Goal: Check status: Check status

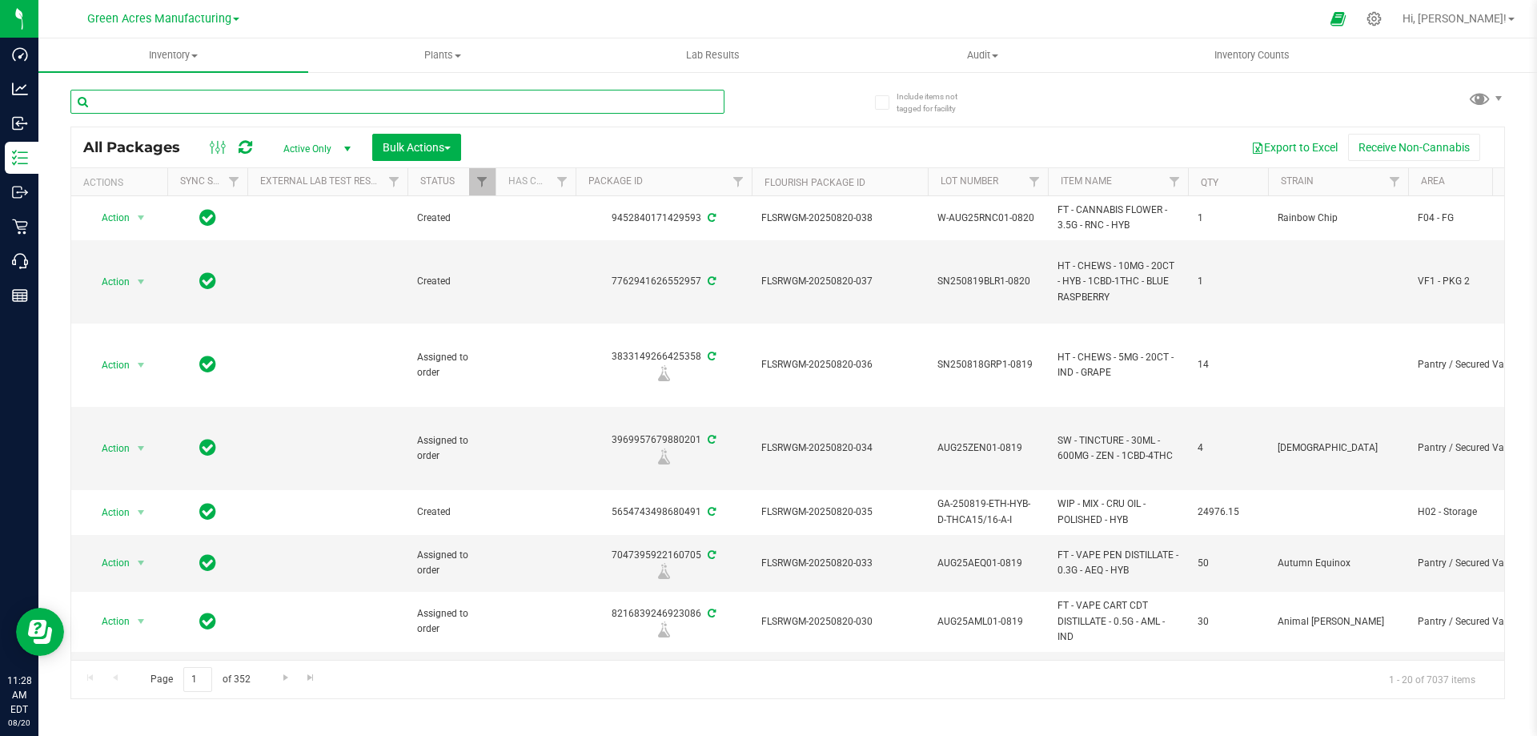
click at [137, 94] on input "text" at bounding box center [397, 102] width 654 height 24
paste input "W-JUL25MFU02-0805"
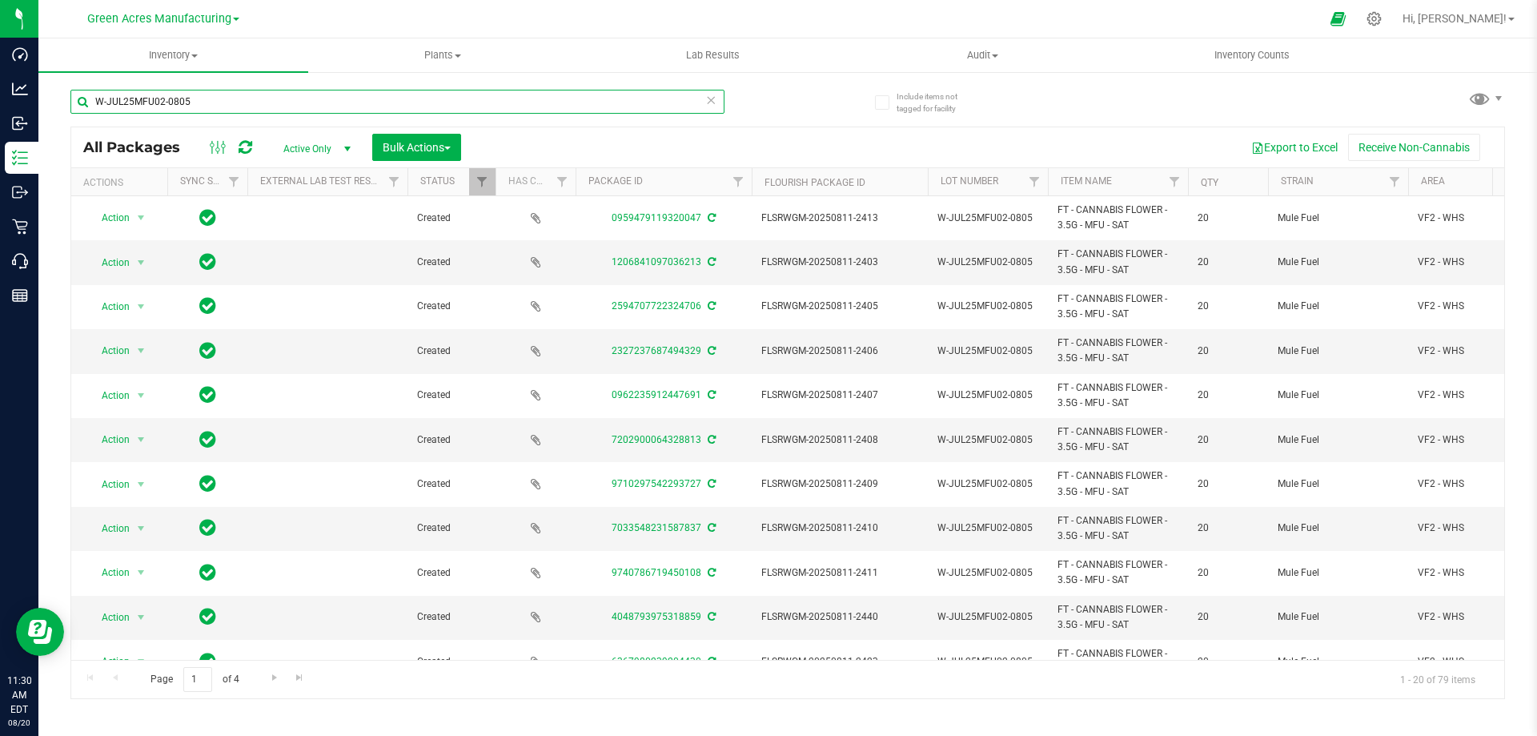
drag, startPoint x: 200, startPoint y: 102, endPoint x: 70, endPoint y: 95, distance: 130.7
click at [70, 95] on div "Include items not tagged for facility W-JUL25MFU02-0805 All Packages Active Onl…" at bounding box center [787, 314] width 1499 height 488
paste input "WBV01"
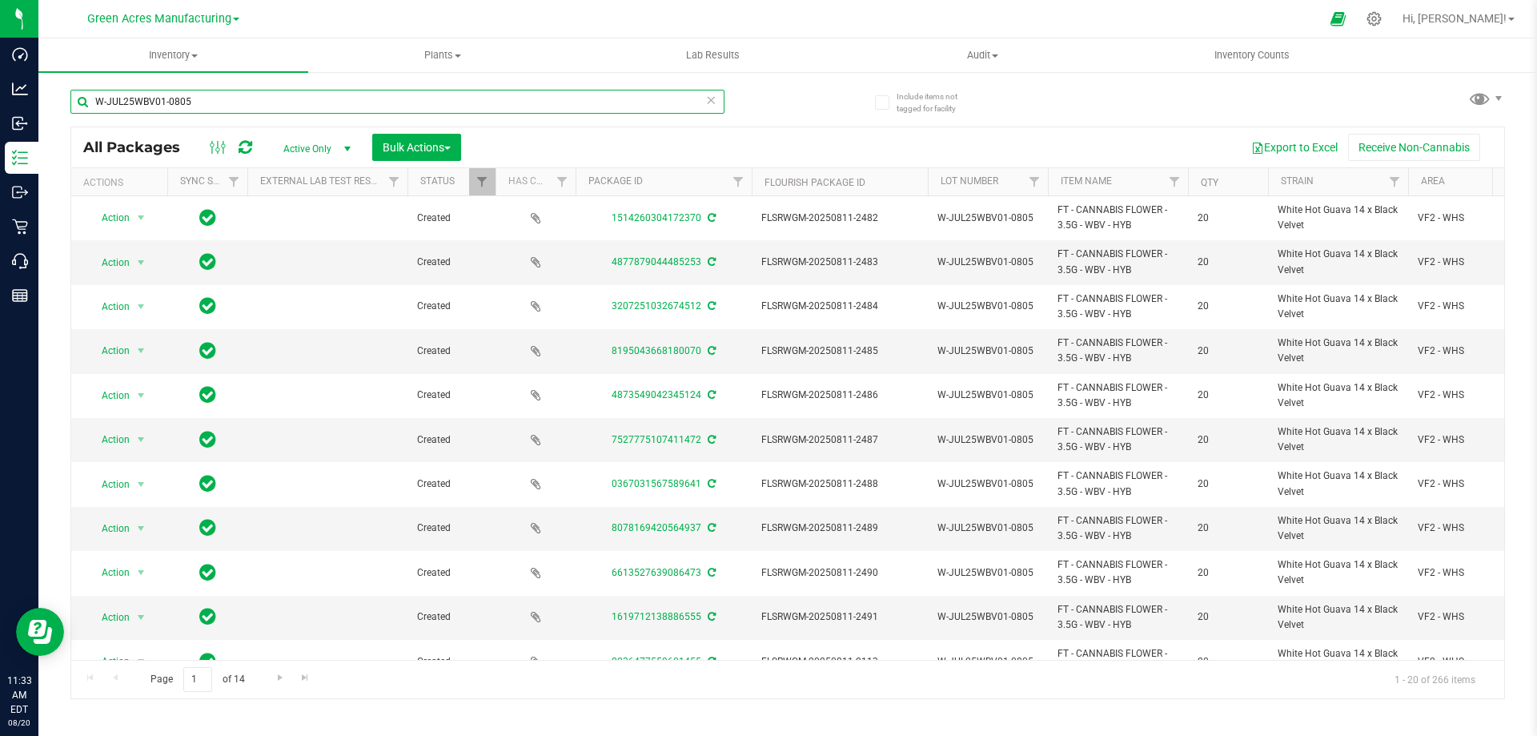
drag, startPoint x: 198, startPoint y: 95, endPoint x: 90, endPoint y: 101, distance: 107.4
click at [90, 101] on input "W-JUL25WBV01-0805" at bounding box center [397, 102] width 654 height 24
paste input "HTM04"
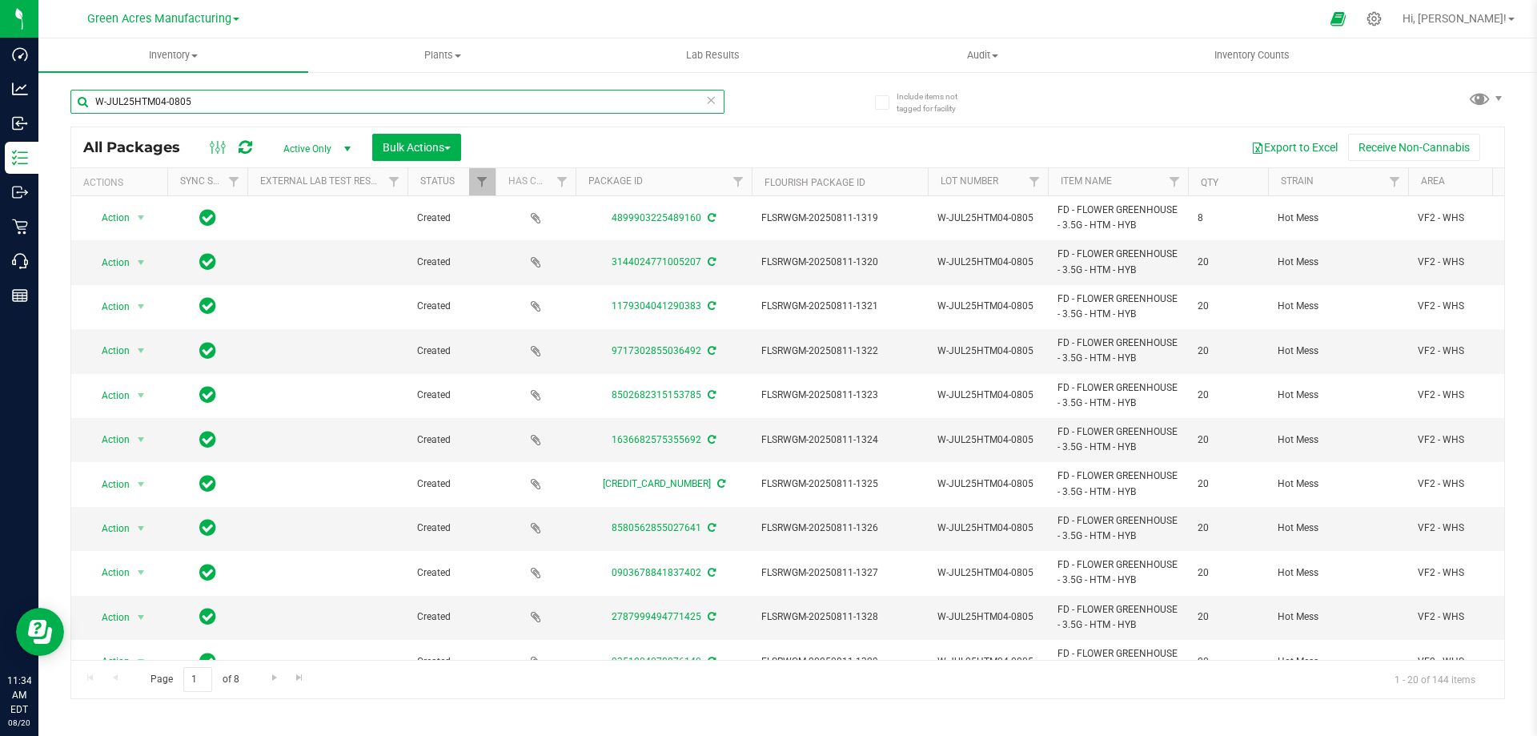
drag, startPoint x: 215, startPoint y: 98, endPoint x: 92, endPoint y: 99, distance: 122.5
click at [92, 99] on input "W-JUL25HTM04-0805" at bounding box center [397, 102] width 654 height 24
paste input "1-JUL25BLT01"
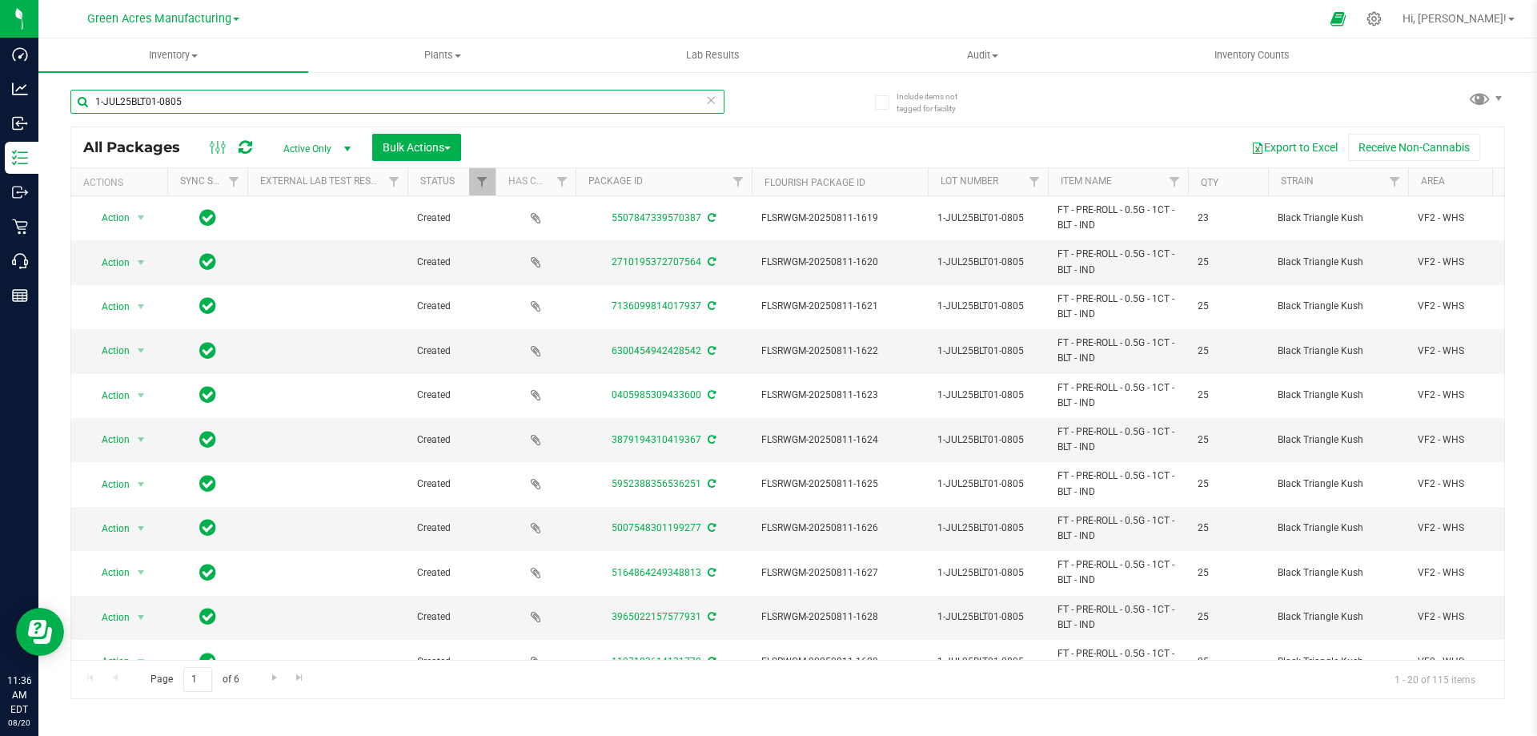
click at [94, 101] on input "1-JUL25BLT01-0805" at bounding box center [397, 102] width 654 height 24
drag, startPoint x: 192, startPoint y: 101, endPoint x: 86, endPoint y: 106, distance: 105.8
click at [86, 106] on input "5-JUL25BLT01-0805" at bounding box center [397, 102] width 654 height 24
paste input "JUL25DRM05"
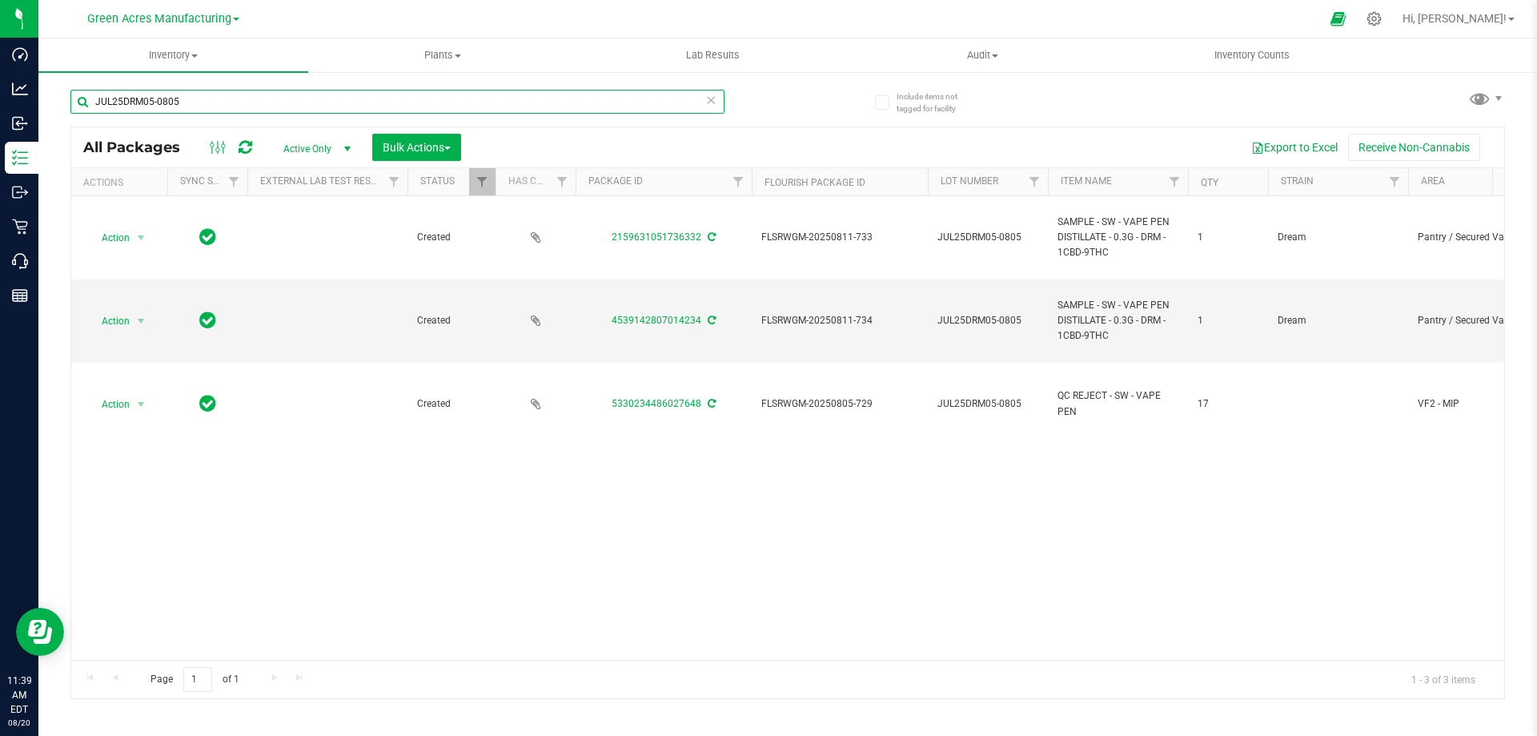
drag, startPoint x: 202, startPoint y: 102, endPoint x: 90, endPoint y: 95, distance: 112.3
click at [90, 95] on input "JUL25DRM05-0805" at bounding box center [397, 102] width 654 height 24
paste input "HNC01"
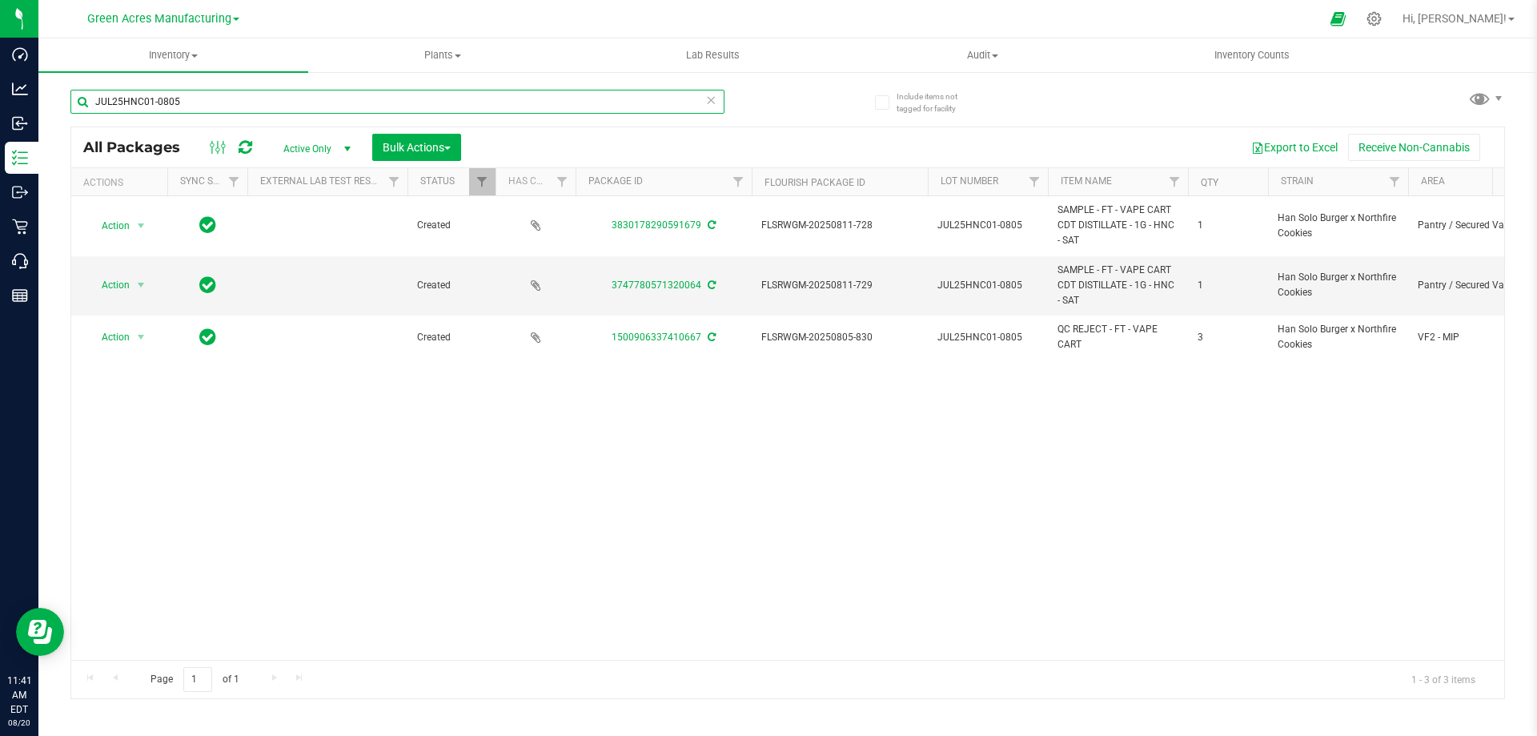
drag, startPoint x: 189, startPoint y: 105, endPoint x: 94, endPoint y: 100, distance: 94.6
click at [94, 100] on input "JUL25HNC01-0805" at bounding box center [397, 102] width 654 height 24
paste input "HC-MAY25IND"
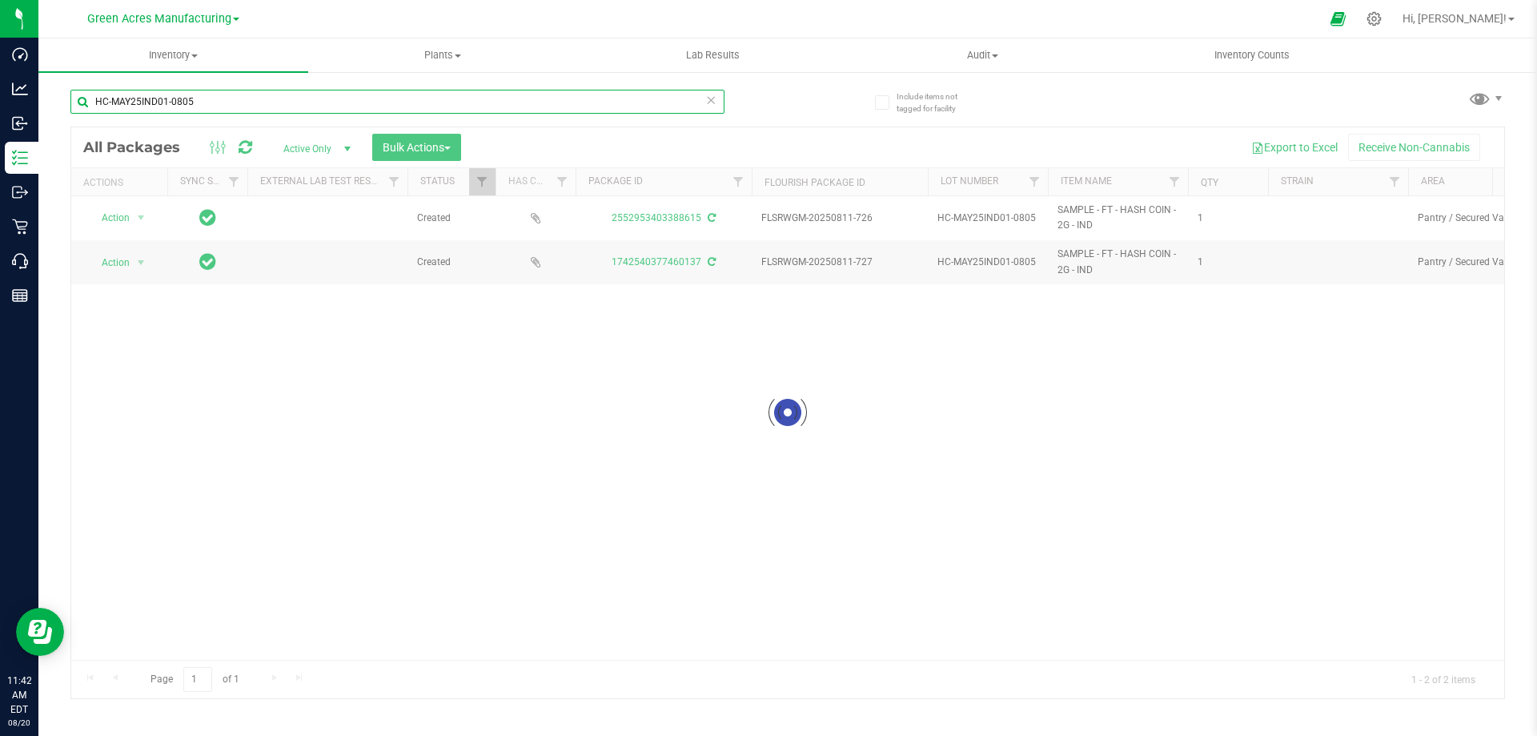
drag, startPoint x: 212, startPoint y: 102, endPoint x: 86, endPoint y: 99, distance: 125.7
click at [86, 99] on input "HC-MAY25IND01-0805" at bounding box center [397, 102] width 654 height 24
paste input "WN250804WAT"
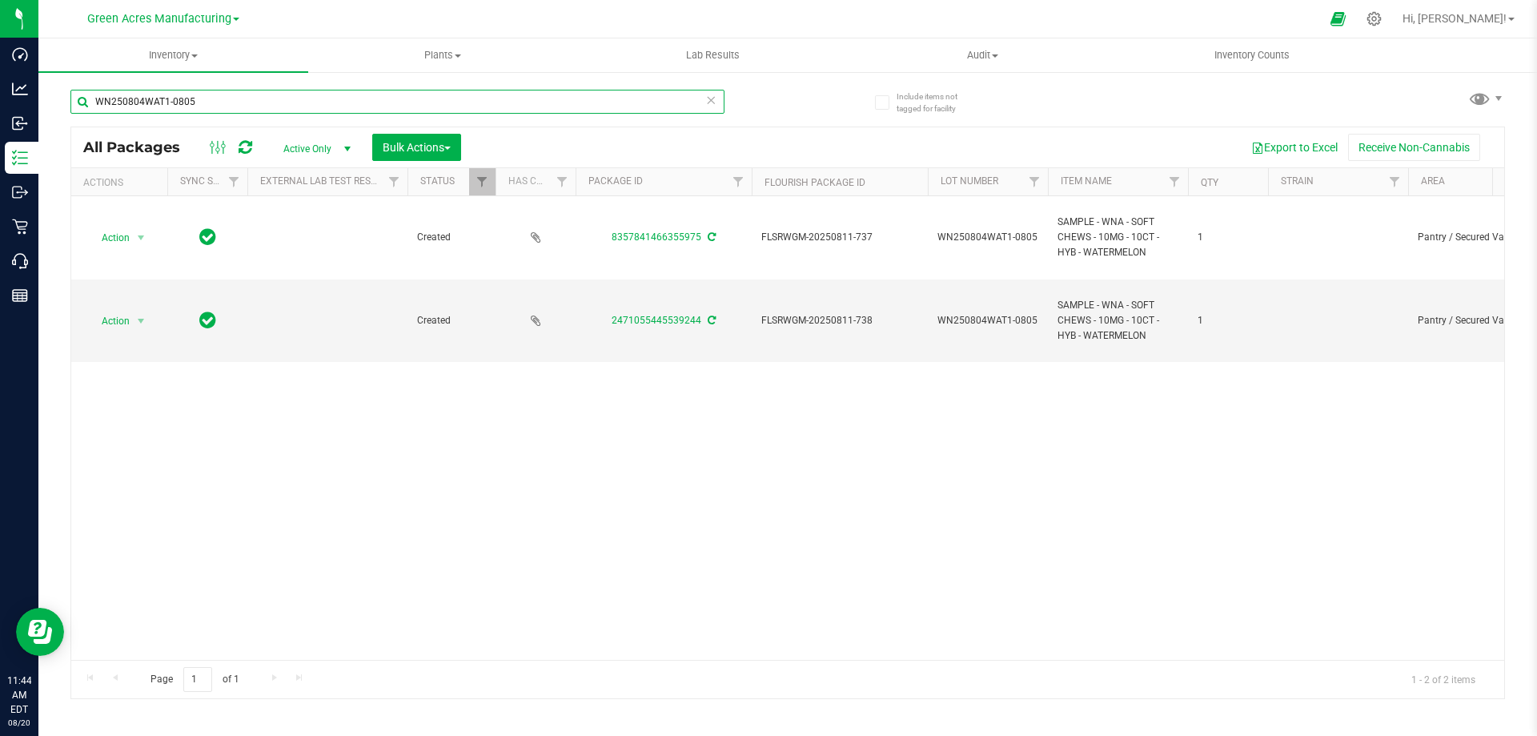
drag, startPoint x: 210, startPoint y: 106, endPoint x: 70, endPoint y: 98, distance: 140.4
click at [70, 98] on div "Include items not tagged for facility WN250804WAT1-0805 All Packages Active Onl…" at bounding box center [787, 314] width 1499 height 488
paste input "TG250730XRL1-F"
type input "TG250730XRL1-F-0805"
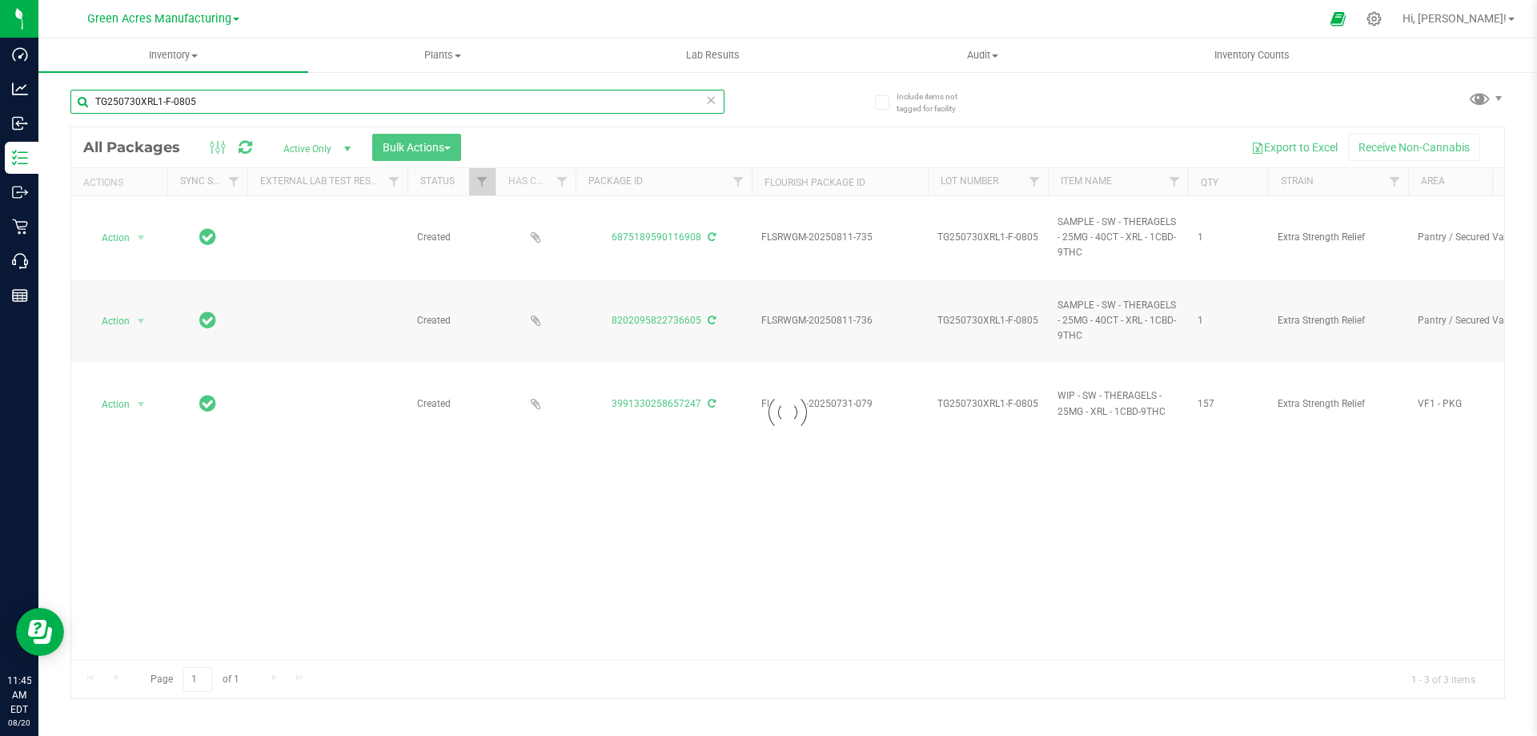
drag, startPoint x: 222, startPoint y: 95, endPoint x: 77, endPoint y: 103, distance: 145.1
click at [77, 103] on input "TG250730XRL1-F-0805" at bounding box center [397, 102] width 654 height 24
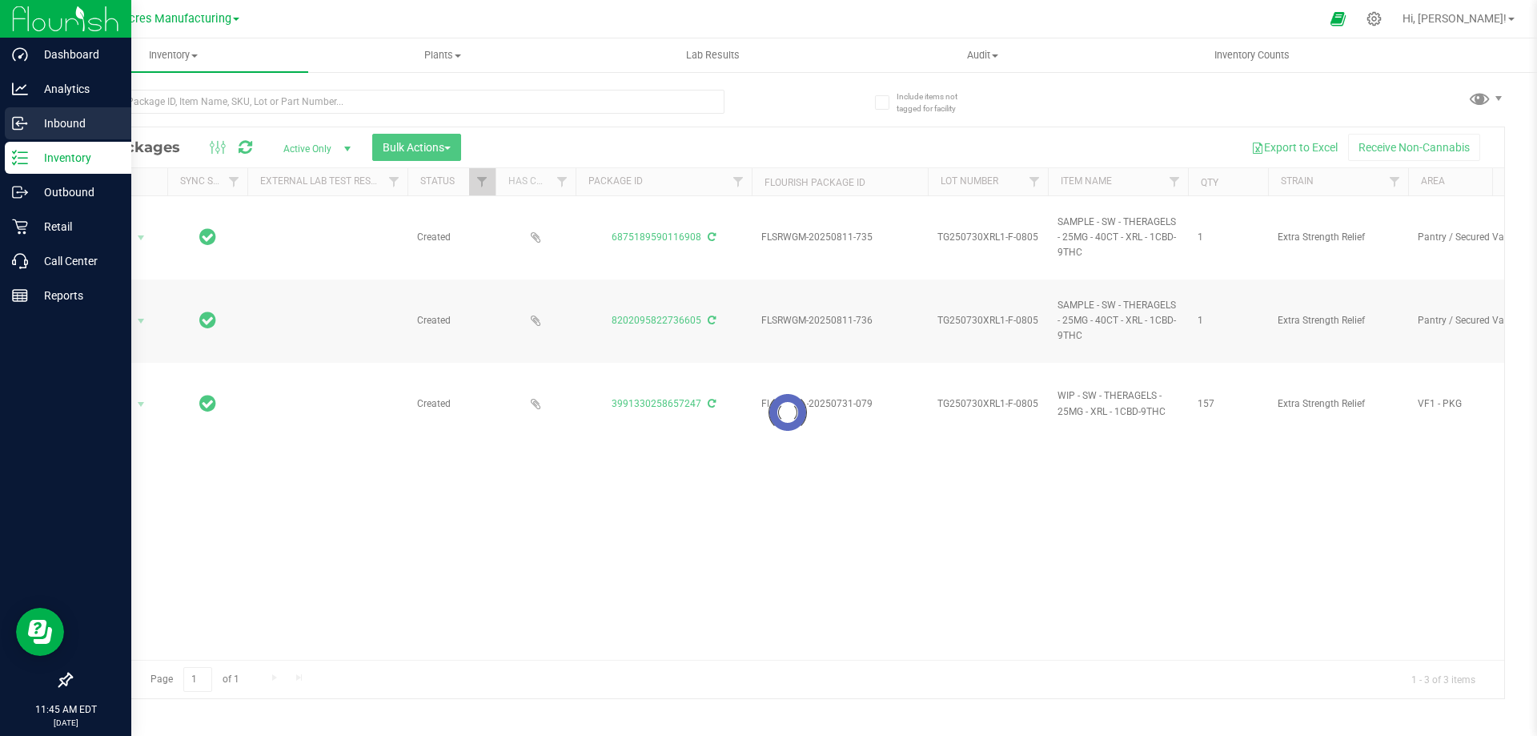
click at [45, 119] on p "Inbound" at bounding box center [76, 123] width 96 height 19
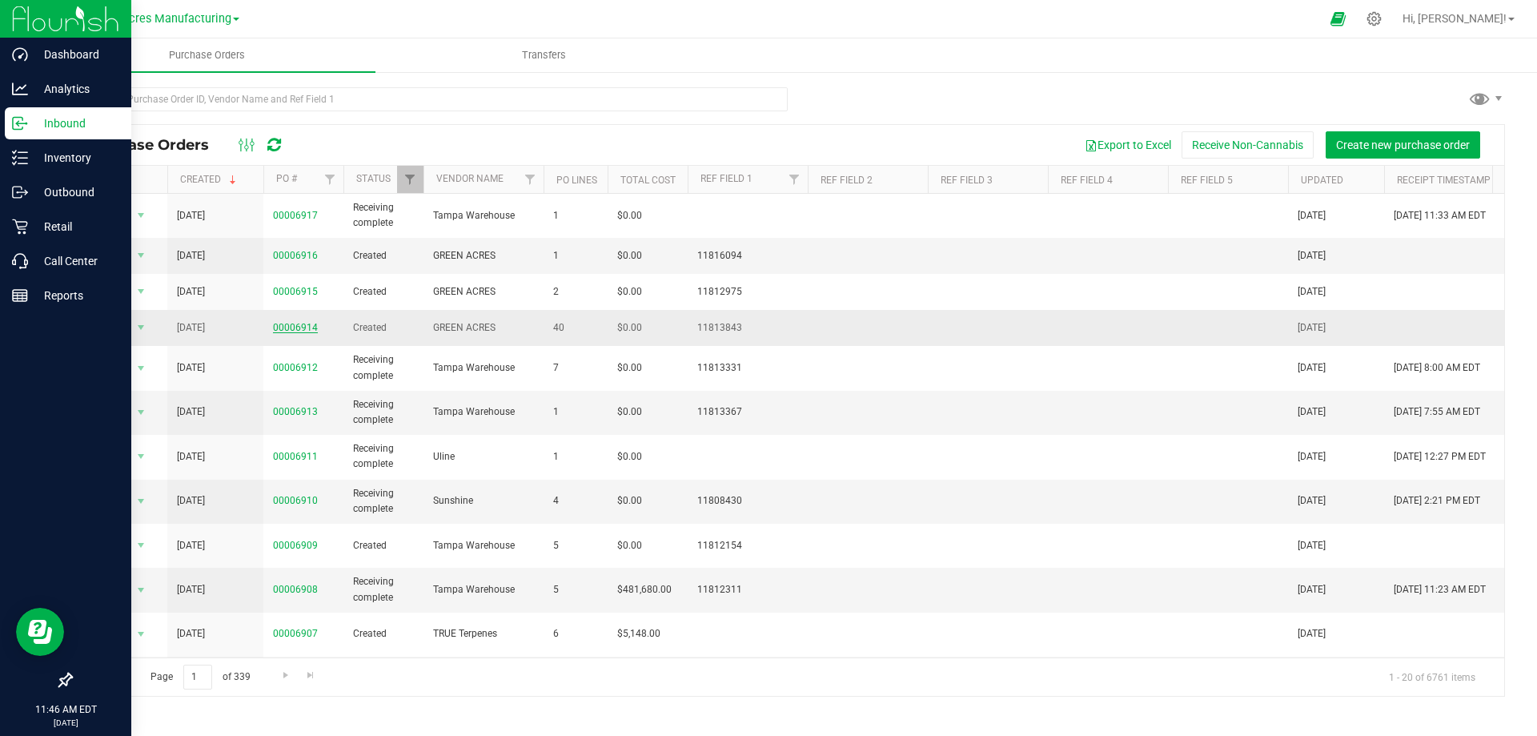
click at [287, 326] on link "00006914" at bounding box center [295, 327] width 45 height 11
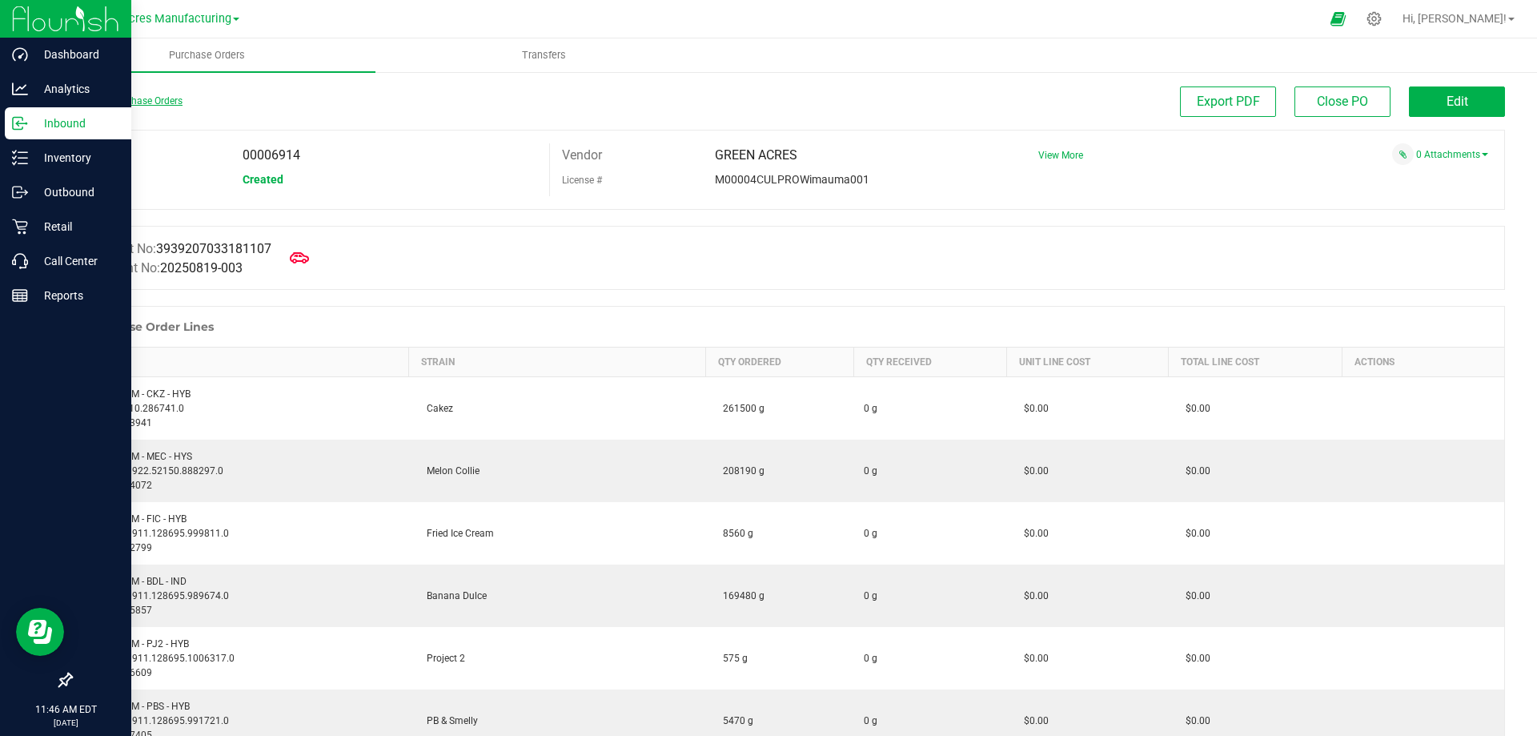
click at [120, 98] on link "Back to Purchase Orders" at bounding box center [126, 100] width 112 height 11
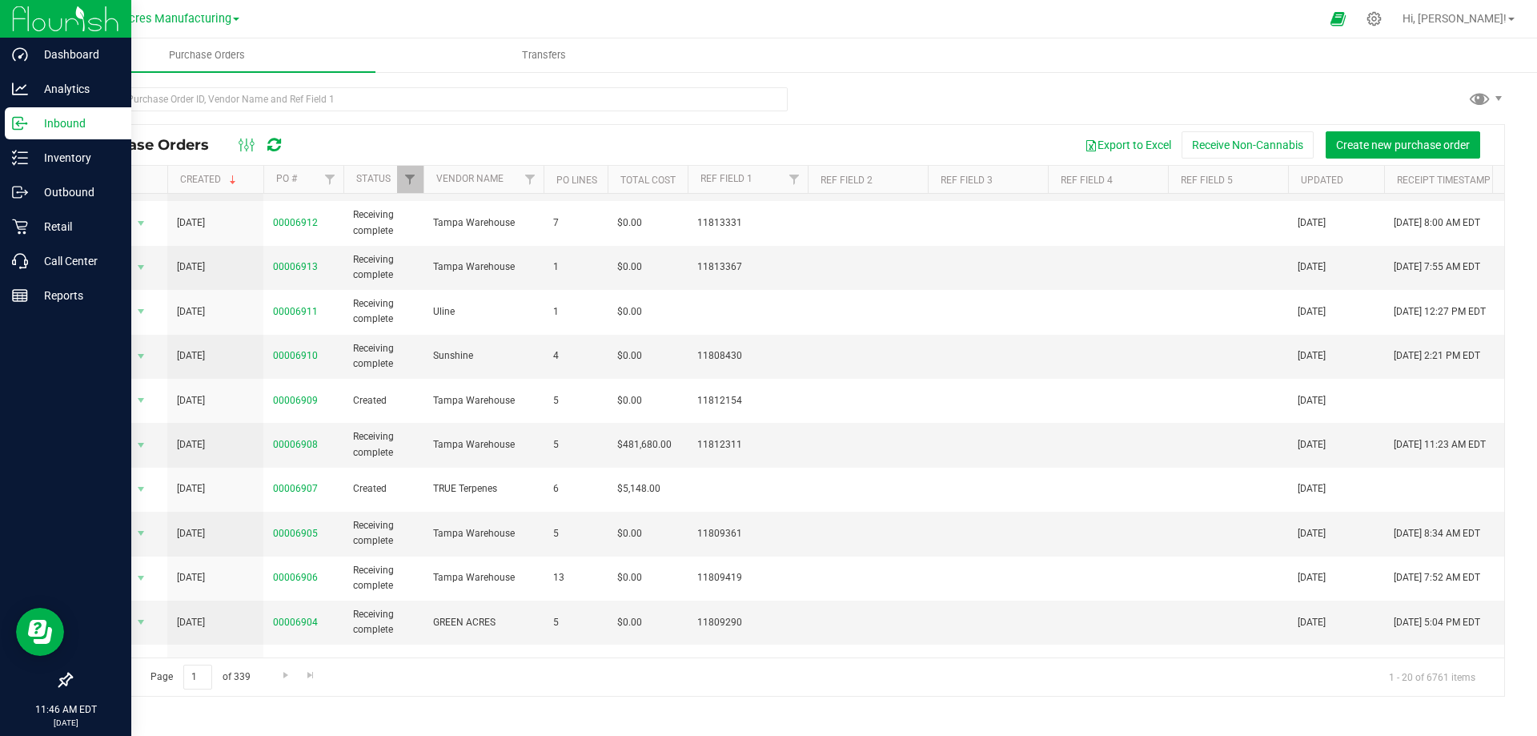
scroll to position [65, 0]
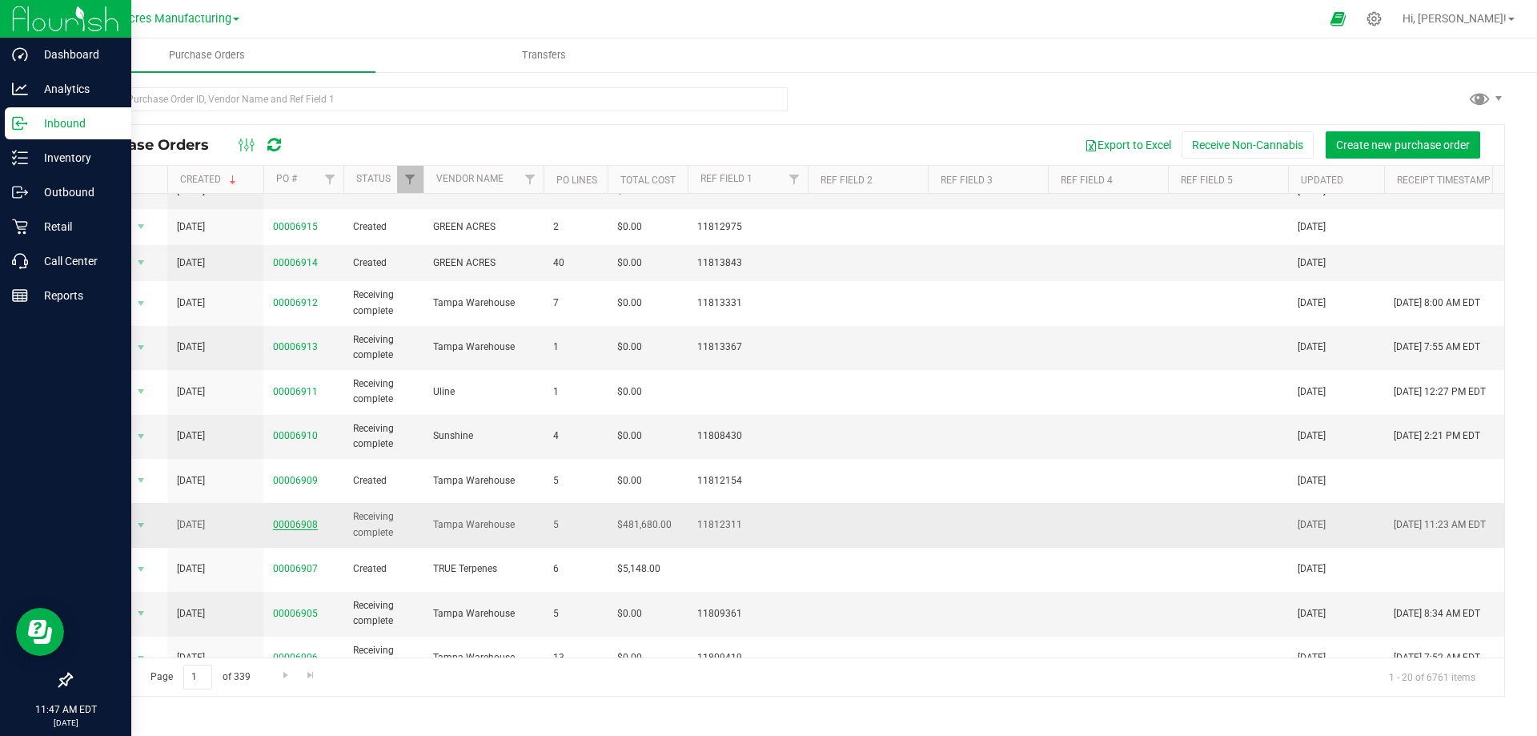
click at [291, 519] on link "00006908" at bounding box center [295, 524] width 45 height 11
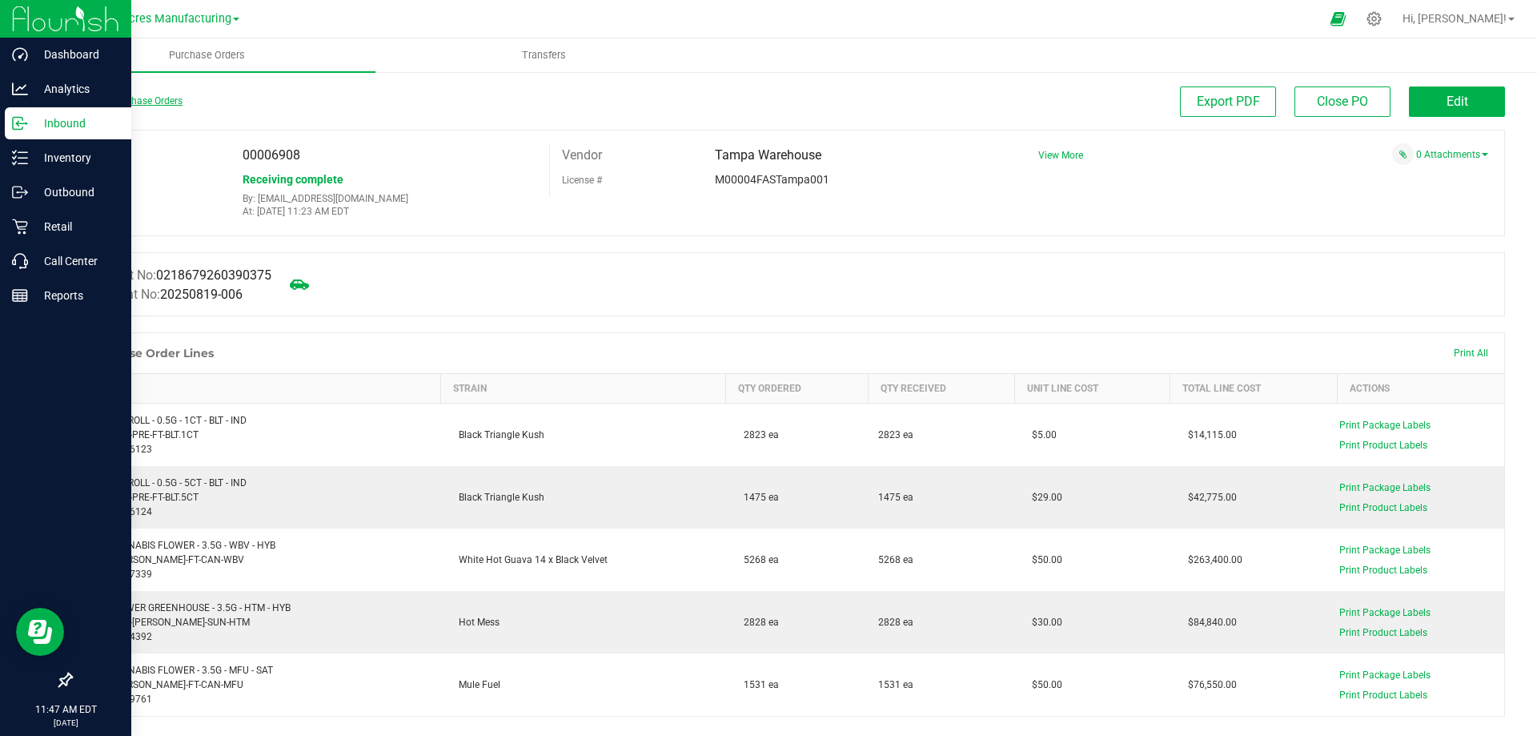
click at [93, 102] on link "Back to Purchase Orders" at bounding box center [126, 100] width 112 height 11
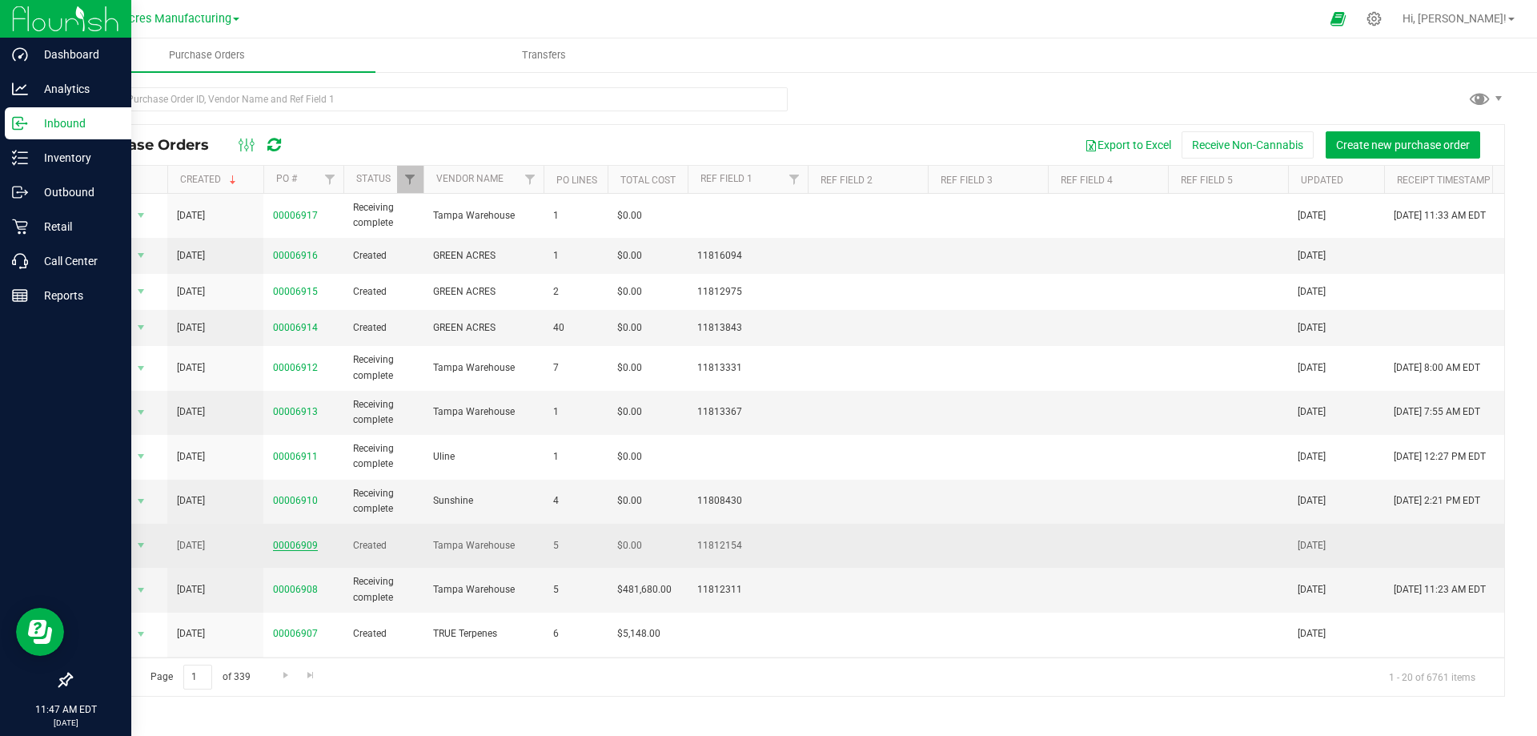
click at [283, 540] on link "00006909" at bounding box center [295, 545] width 45 height 11
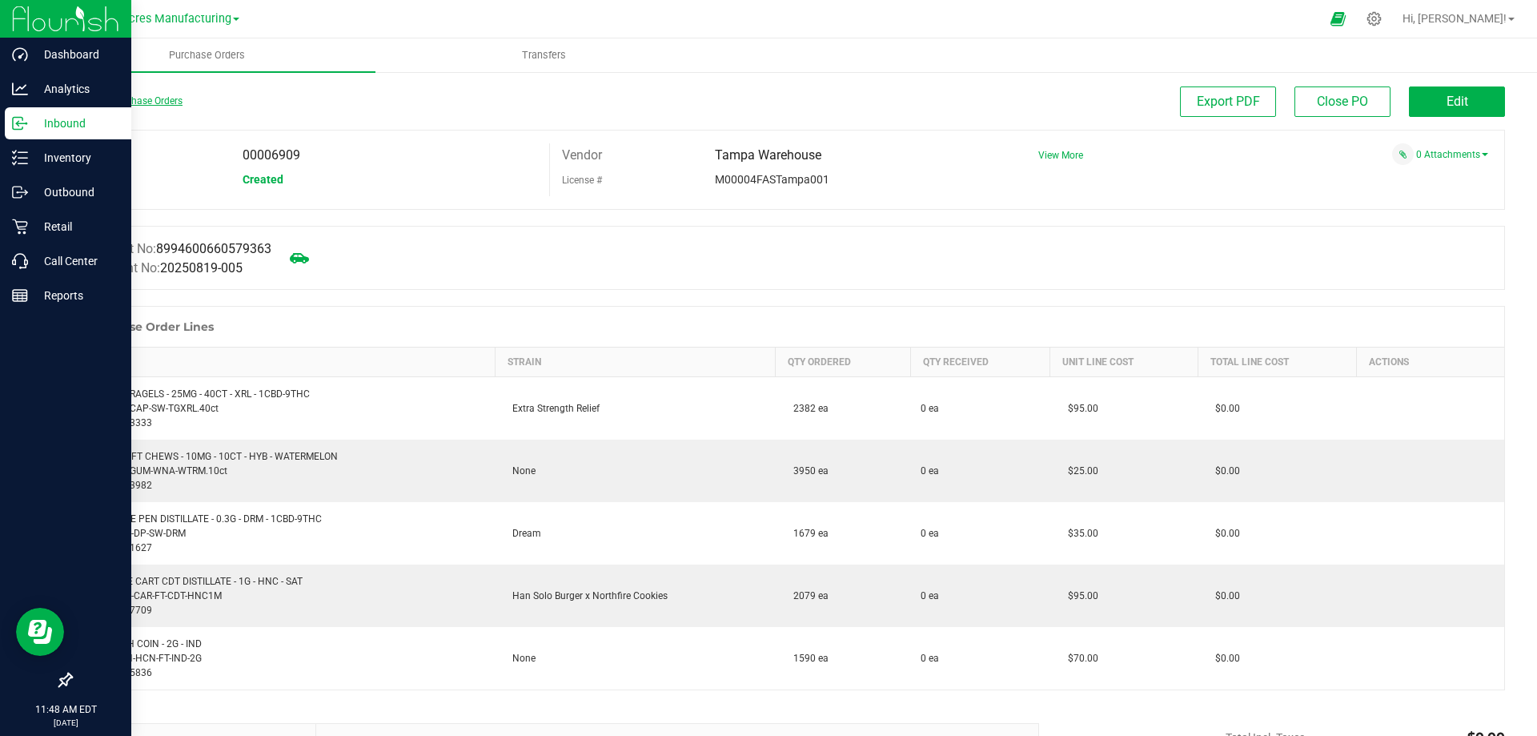
click at [119, 101] on link "Back to Purchase Orders" at bounding box center [126, 100] width 112 height 11
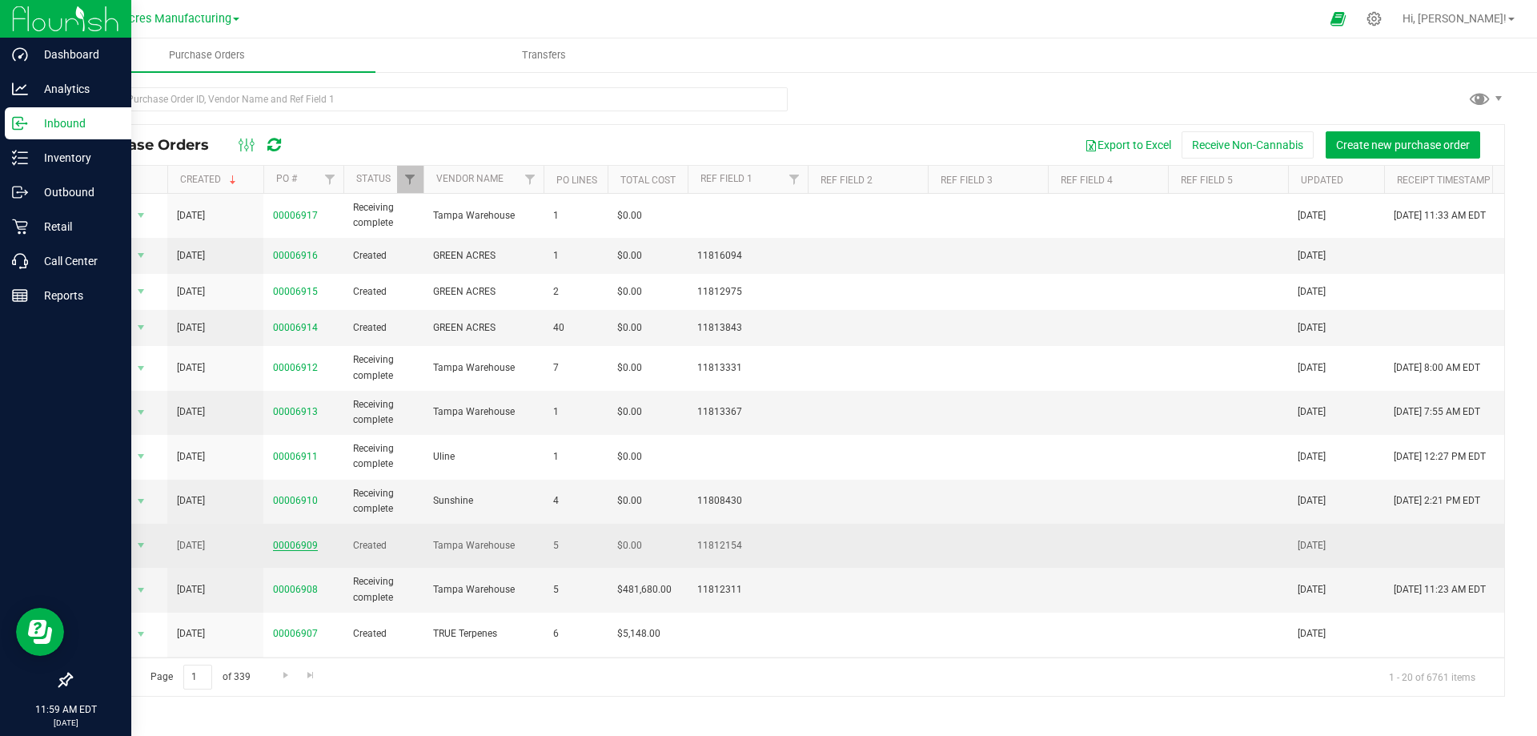
click at [299, 542] on link "00006909" at bounding box center [295, 545] width 45 height 11
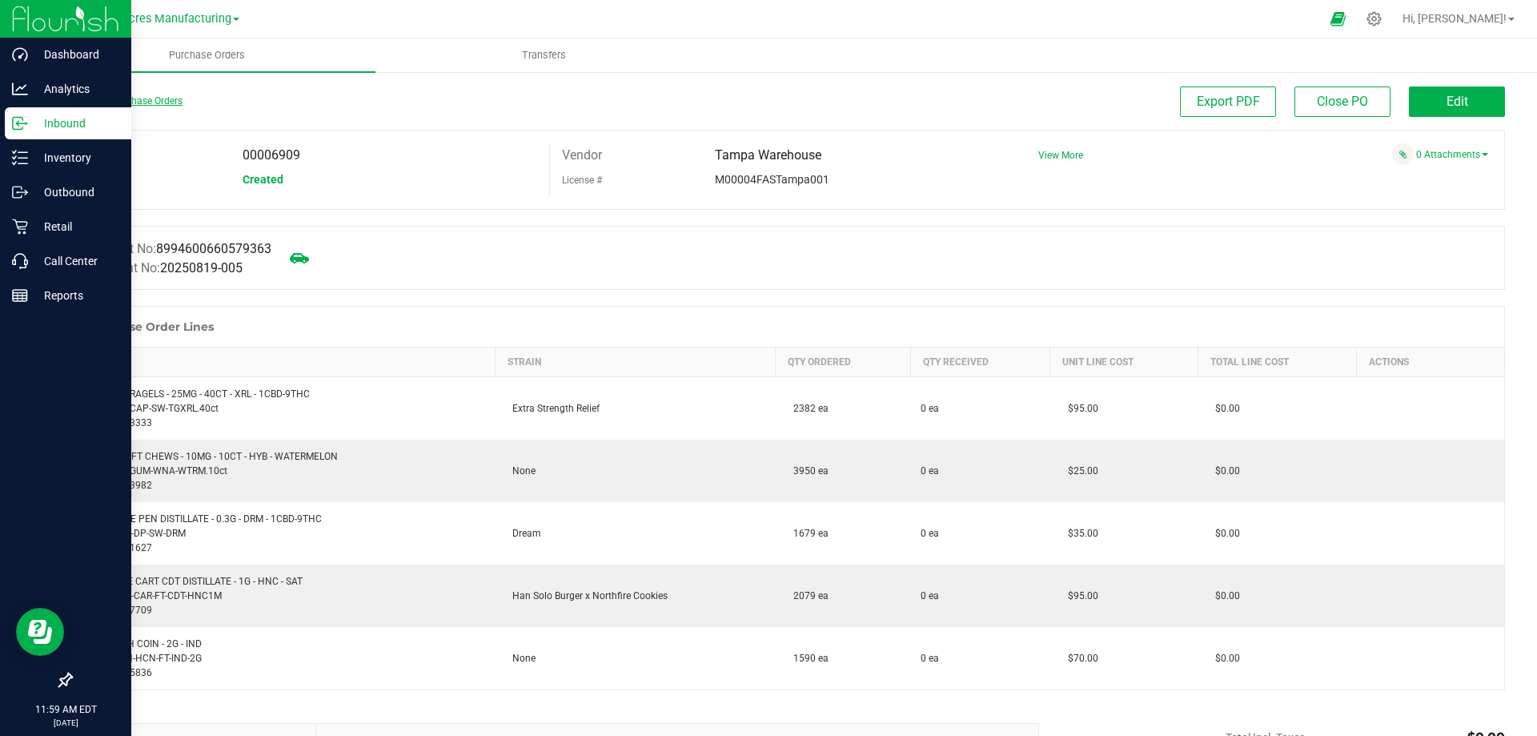
click at [106, 104] on link "Back to Purchase Orders" at bounding box center [126, 100] width 112 height 11
